Goal: Transaction & Acquisition: Purchase product/service

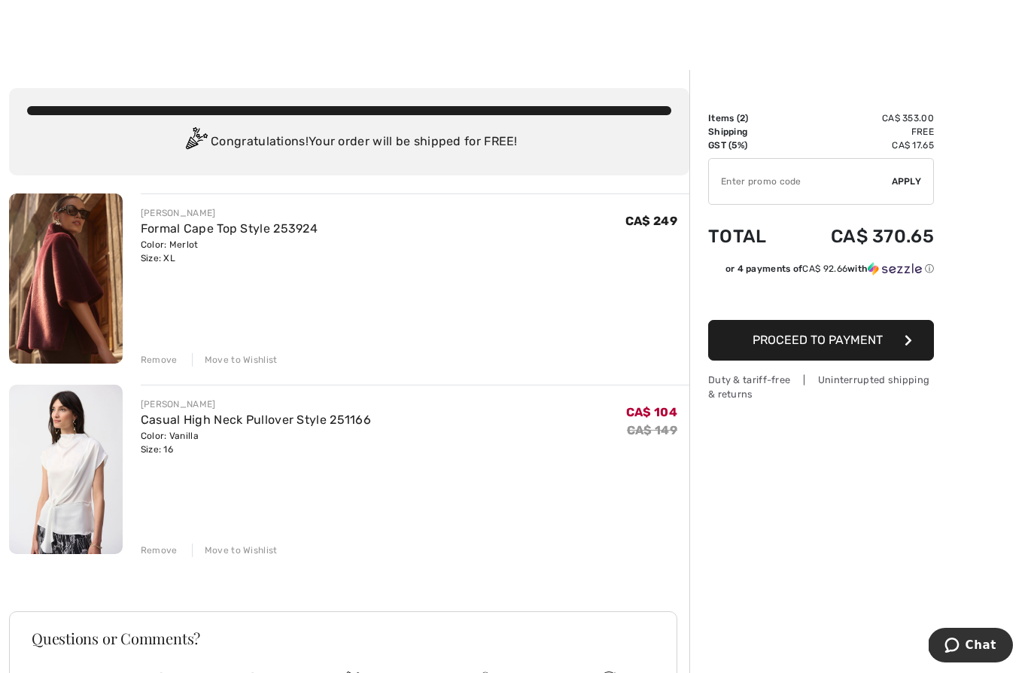
scroll to position [5, 0]
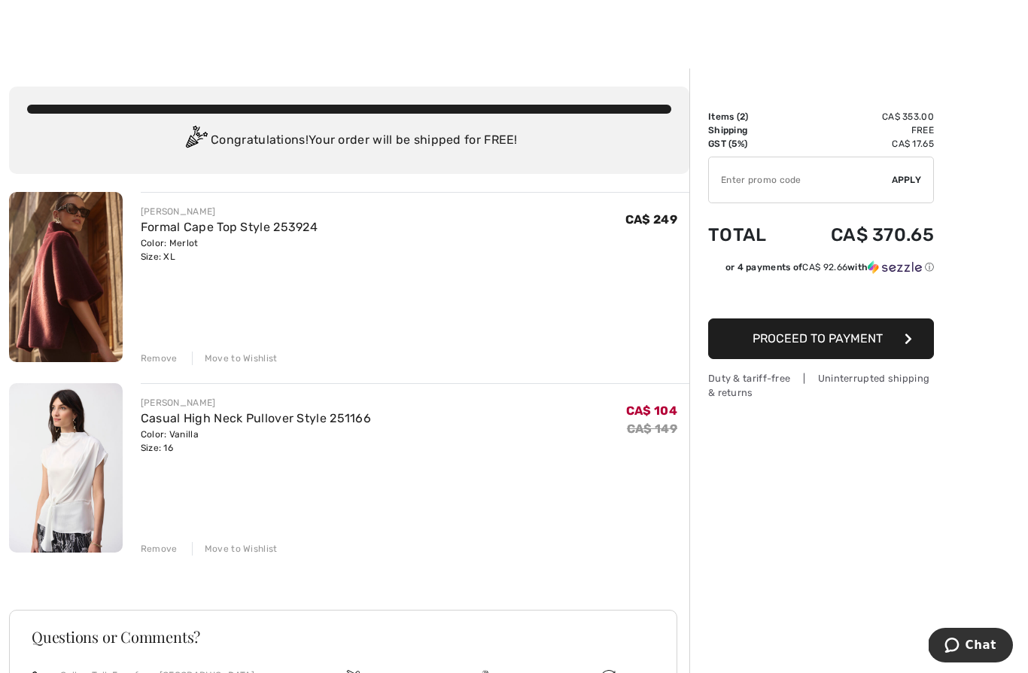
click at [150, 550] on div "Remove" at bounding box center [159, 549] width 37 height 14
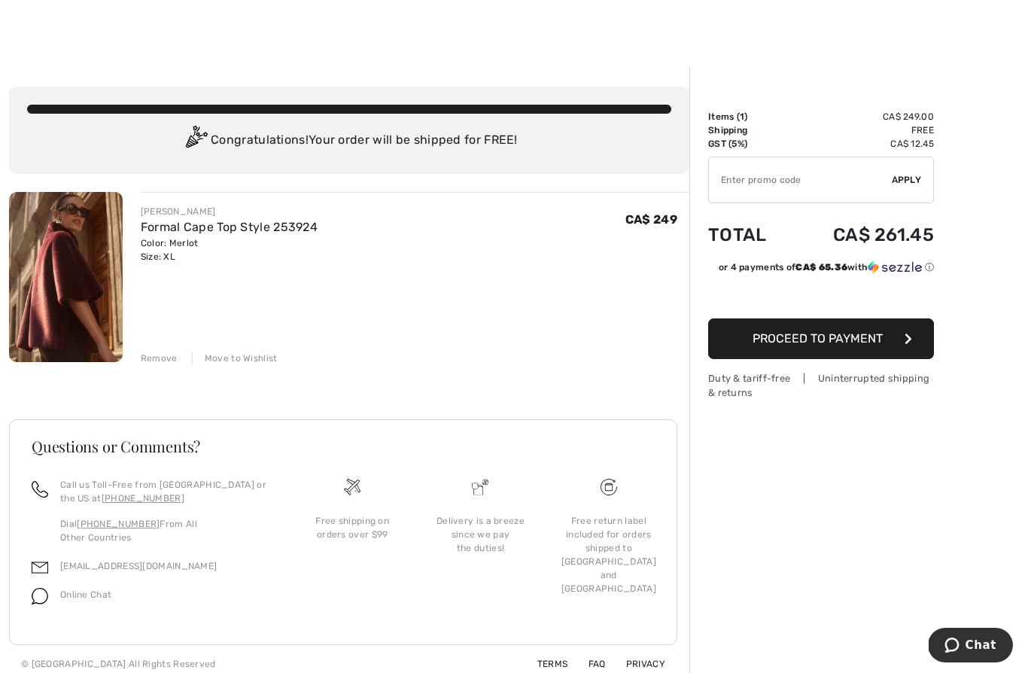
click at [853, 351] on button "Proceed to Payment" at bounding box center [821, 338] width 226 height 41
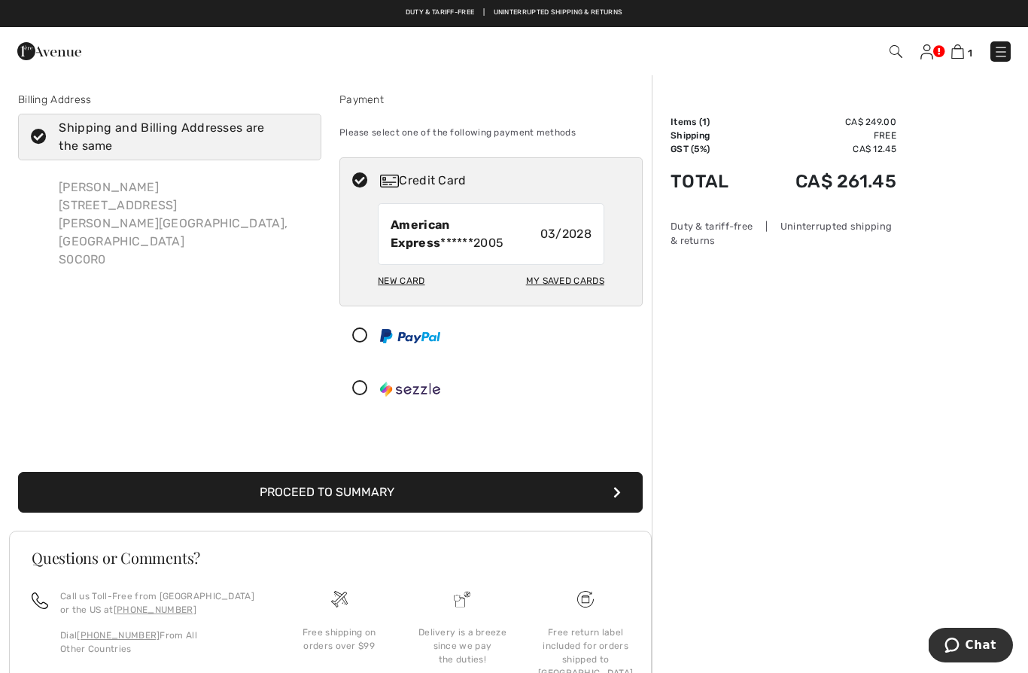
click at [506, 501] on button "Proceed to Summary" at bounding box center [330, 492] width 625 height 41
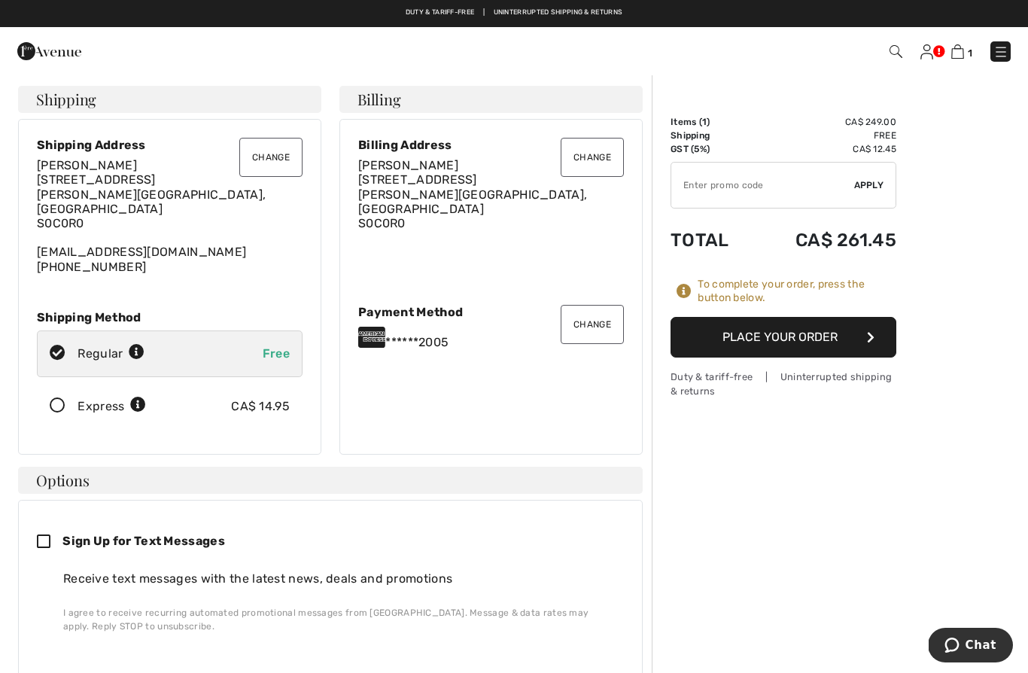
click at [807, 330] on button "Place Your Order" at bounding box center [784, 337] width 226 height 41
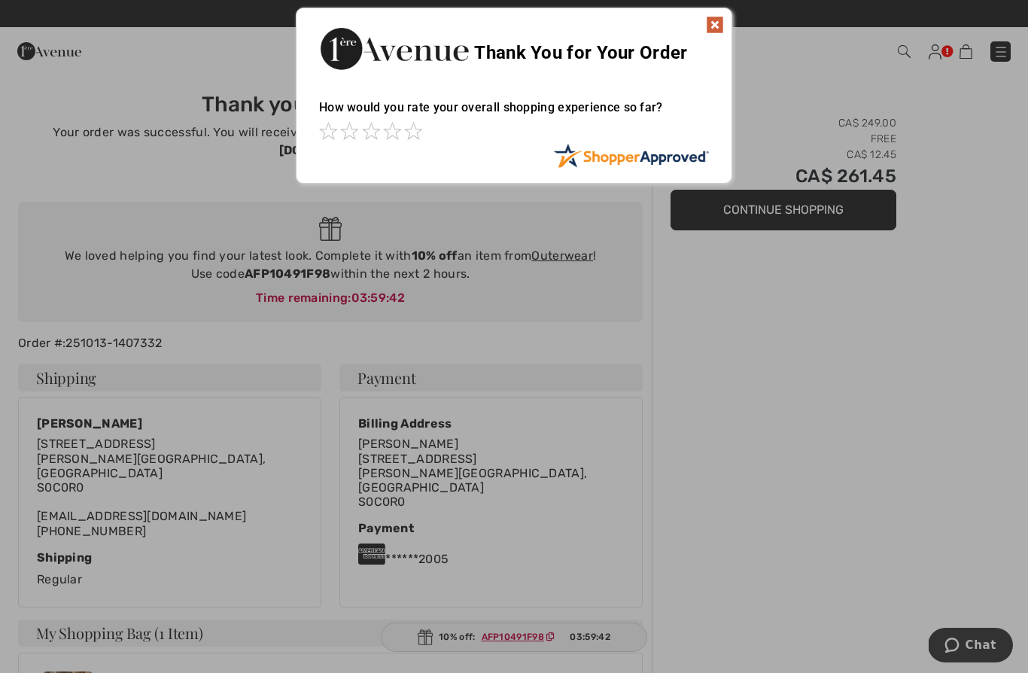
click at [713, 26] on img at bounding box center [715, 25] width 18 height 18
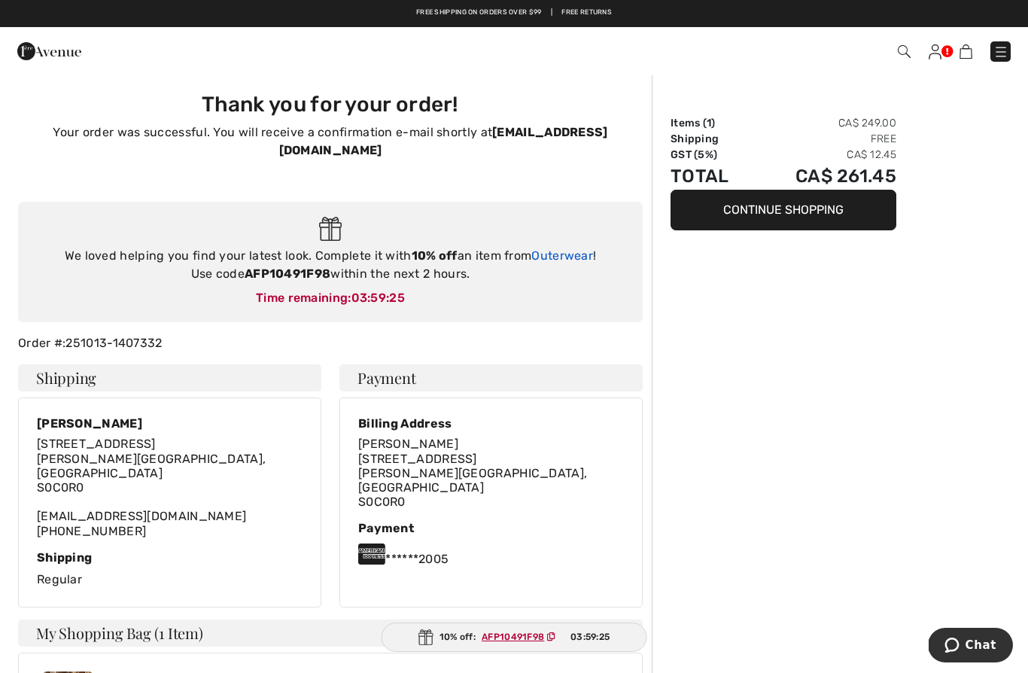
click at [577, 248] on link "Outerwear" at bounding box center [562, 255] width 62 height 14
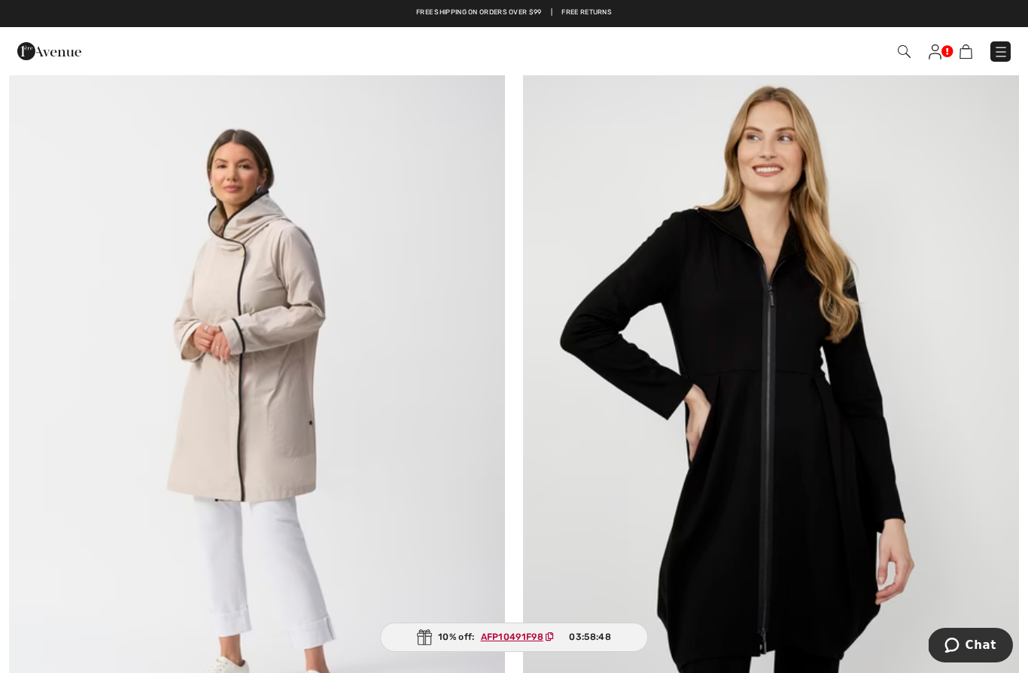
scroll to position [10901, 0]
